Goal: Find specific page/section: Find specific page/section

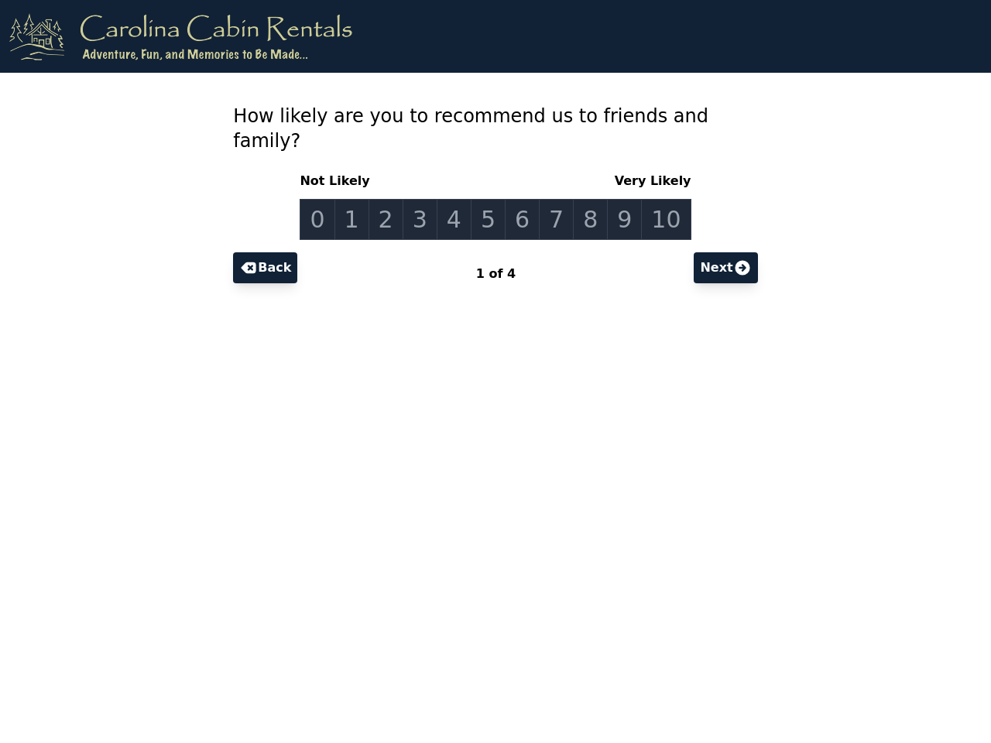
click at [330, 199] on link "0" at bounding box center [317, 219] width 35 height 41
click at [362, 199] on link "1" at bounding box center [352, 219] width 35 height 41
click at [393, 199] on link "2" at bounding box center [386, 219] width 35 height 41
click at [425, 199] on link "3" at bounding box center [420, 219] width 35 height 41
click at [458, 199] on link "4" at bounding box center [454, 219] width 35 height 41
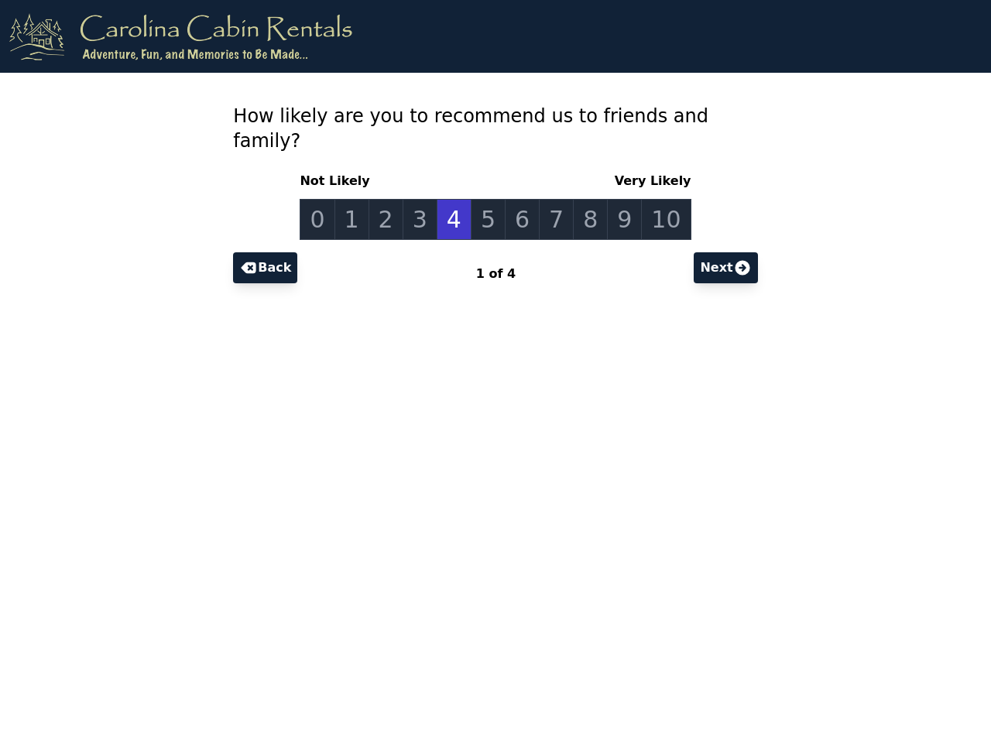
click at [489, 199] on link "5" at bounding box center [488, 219] width 35 height 41
click at [521, 199] on link "6" at bounding box center [522, 219] width 35 height 41
click at [553, 199] on link "7" at bounding box center [556, 219] width 35 height 41
click at [585, 199] on link "8" at bounding box center [590, 219] width 35 height 41
click at [617, 199] on link "9" at bounding box center [624, 219] width 35 height 41
